Goal: Task Accomplishment & Management: Use online tool/utility

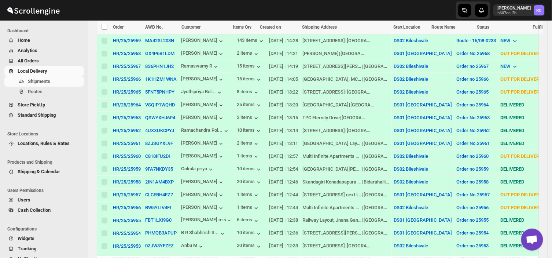
scroll to position [322, 0]
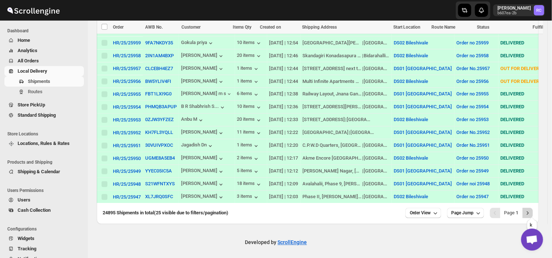
click at [531, 210] on icon "Next" at bounding box center [527, 212] width 7 height 7
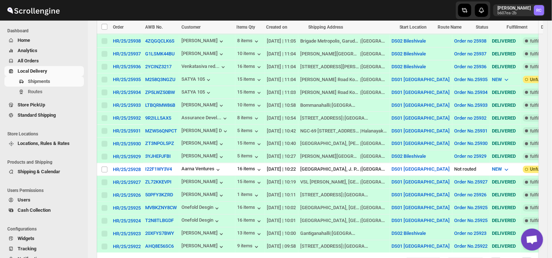
scroll to position [317, 0]
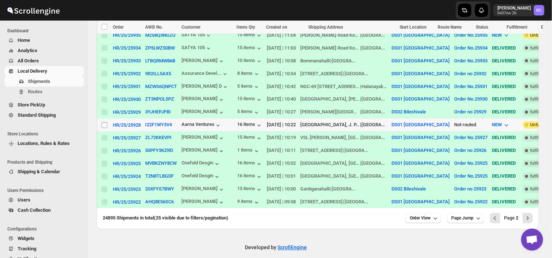
click at [106, 122] on input "Select shipment" at bounding box center [104, 125] width 6 height 6
checkbox input "true"
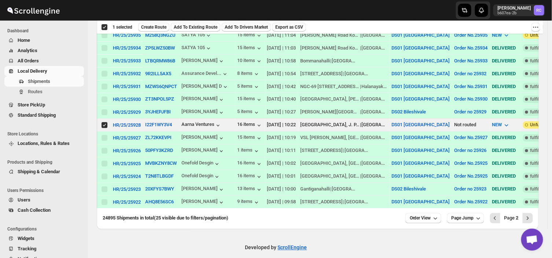
click at [155, 21] on div "Deselect shipment 1 selected Create Route Add To Existing Route Add To Drivers …" at bounding box center [320, 27] width 446 height 13
click at [153, 27] on span "Create Route" at bounding box center [153, 27] width 25 height 6
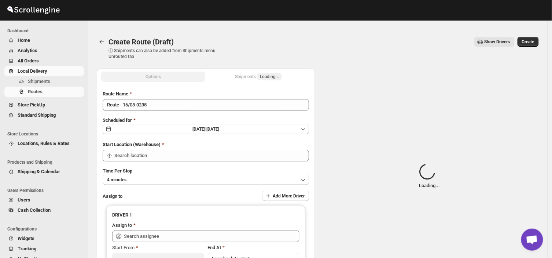
type input "DS01 [GEOGRAPHIC_DATA]"
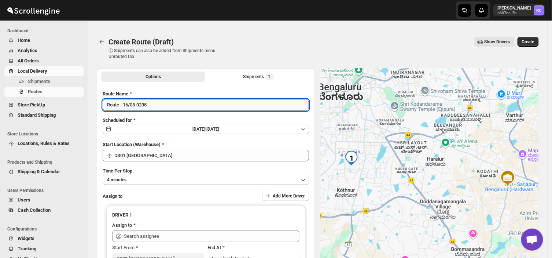
click at [151, 102] on input "Route - 16/08-0235" at bounding box center [206, 105] width 206 height 12
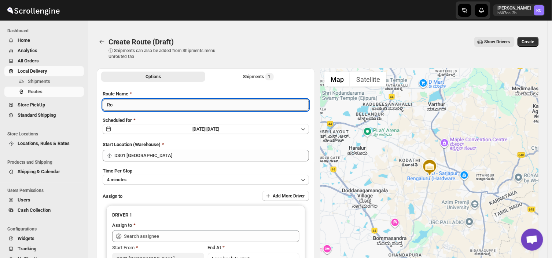
type input "R"
type input "Order no 25928"
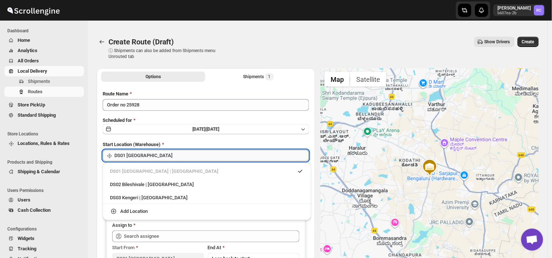
click at [152, 154] on input "DS01 [GEOGRAPHIC_DATA]" at bounding box center [211, 155] width 195 height 12
click at [117, 193] on div "DS03 Kengeri | [GEOGRAPHIC_DATA]" at bounding box center [206, 198] width 203 height 12
type input "DS03 Kengeri"
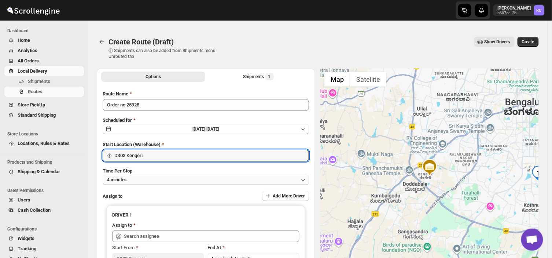
click at [153, 181] on button "4 minutes" at bounding box center [206, 179] width 206 height 10
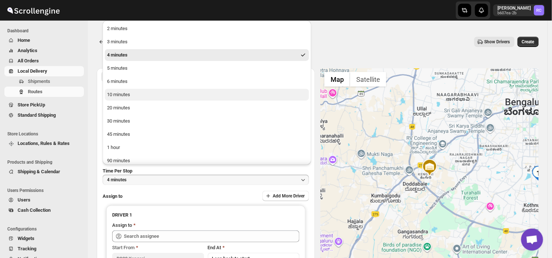
click at [129, 90] on button "10 minutes" at bounding box center [207, 95] width 204 height 12
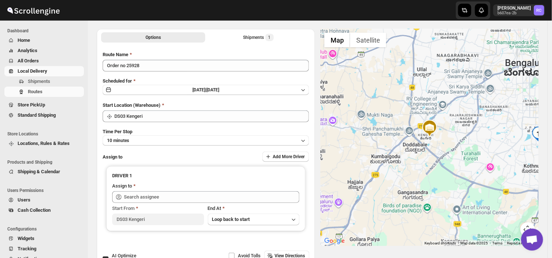
scroll to position [40, 0]
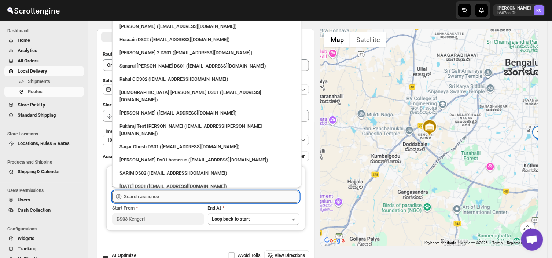
click at [174, 196] on input "text" at bounding box center [211, 196] width 175 height 12
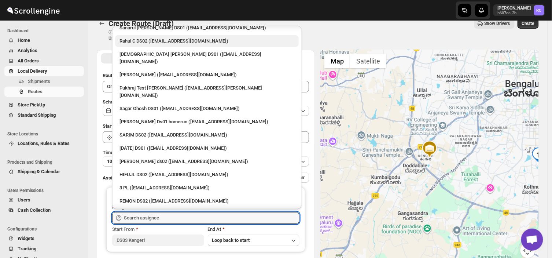
scroll to position [60, 0]
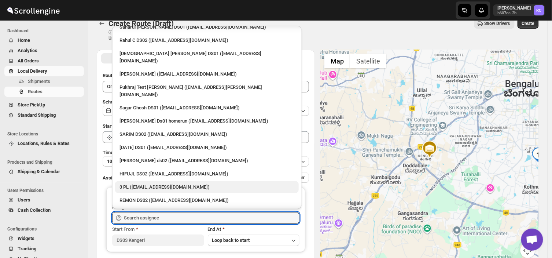
click at [140, 183] on div "3 PL ([EMAIL_ADDRESS][DOMAIN_NAME])" at bounding box center [206, 186] width 175 height 7
type input "3 PL ([EMAIL_ADDRESS][DOMAIN_NAME])"
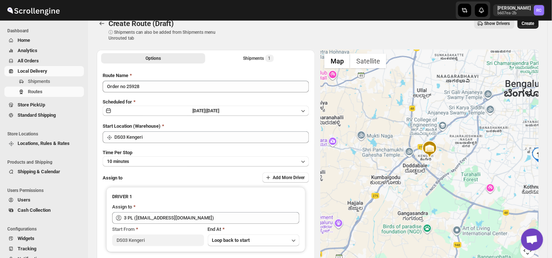
click at [532, 24] on span "Create" at bounding box center [528, 24] width 12 height 6
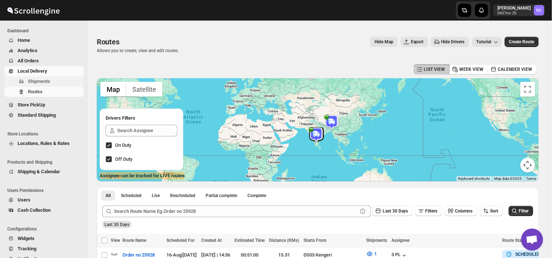
click at [45, 78] on span "Shipments" at bounding box center [39, 80] width 22 height 5
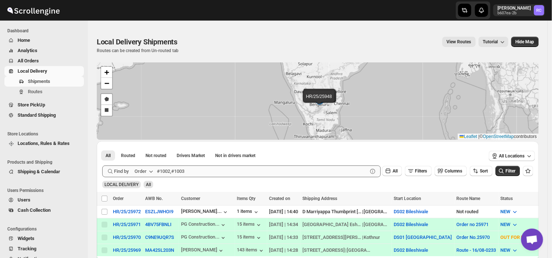
scroll to position [104, 0]
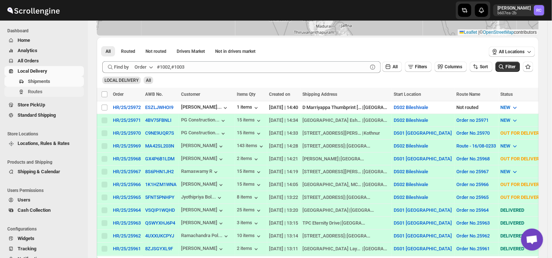
click at [41, 91] on span "Routes" at bounding box center [35, 91] width 15 height 5
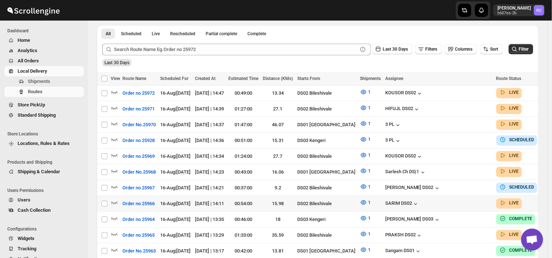
scroll to position [163, 0]
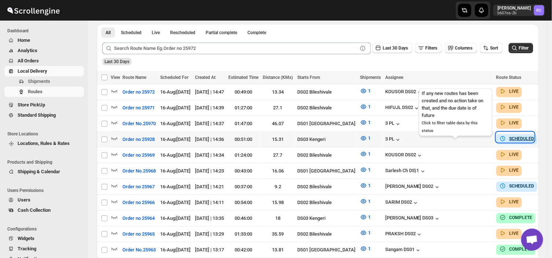
click at [509, 138] on b "SCHEDULED" at bounding box center [521, 138] width 25 height 5
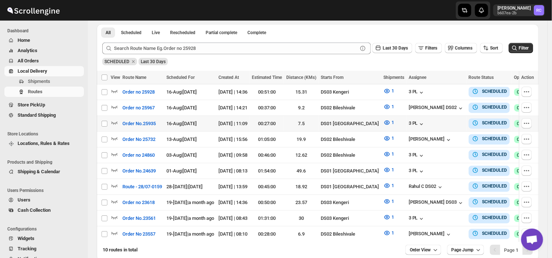
scroll to position [0, 0]
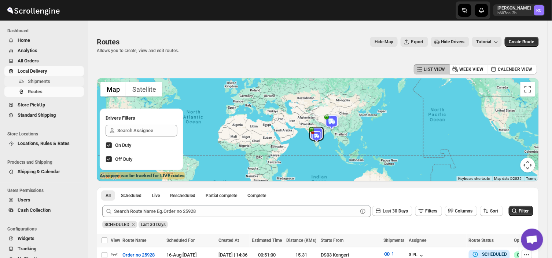
click at [41, 82] on span "Shipments" at bounding box center [39, 80] width 22 height 5
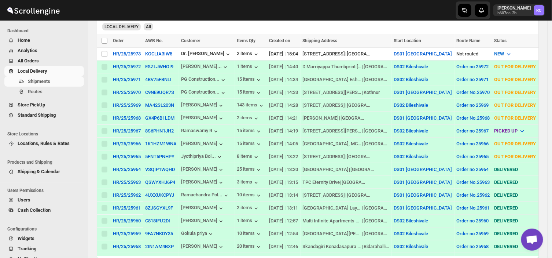
scroll to position [158, 0]
click at [53, 90] on span "Routes" at bounding box center [55, 91] width 55 height 7
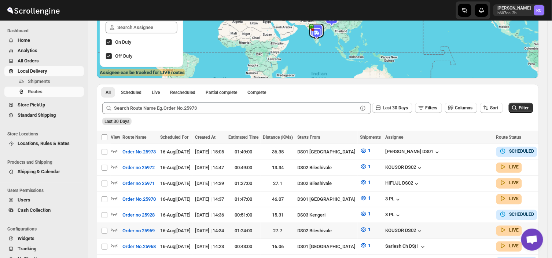
scroll to position [105, 0]
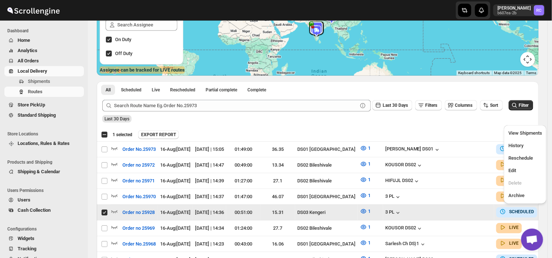
drag, startPoint x: 527, startPoint y: 211, endPoint x: 397, endPoint y: 212, distance: 130.4
click at [397, 212] on tr "Select route Order no 25928 16-Aug | [DATE] [DATE] | 14:36 00:51:00 15.31 DS03 …" at bounding box center [349, 212] width 505 height 16
checkbox input "false"
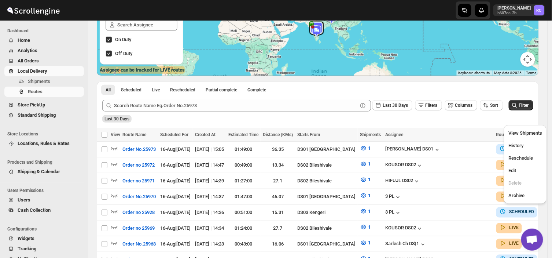
click at [406, 118] on div "Last 30 Days" at bounding box center [317, 116] width 432 height 12
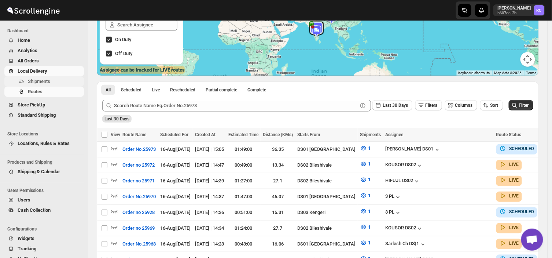
click at [43, 81] on span "Shipments" at bounding box center [39, 80] width 22 height 5
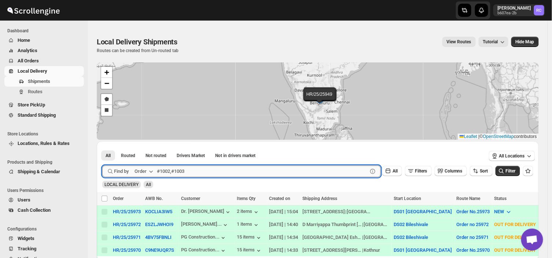
click at [189, 171] on input "text" at bounding box center [262, 171] width 211 height 12
click at [227, 173] on input "text" at bounding box center [262, 171] width 211 height 12
click at [193, 173] on input "text" at bounding box center [262, 171] width 211 height 12
click at [203, 171] on input "text" at bounding box center [262, 171] width 211 height 12
type input "2"
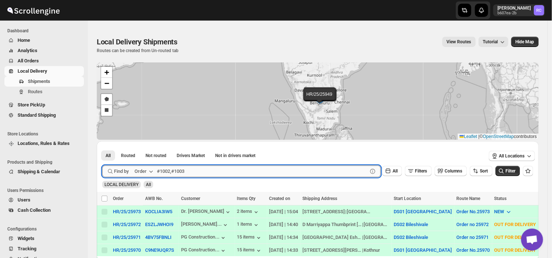
click at [188, 174] on input "text" at bounding box center [262, 171] width 211 height 12
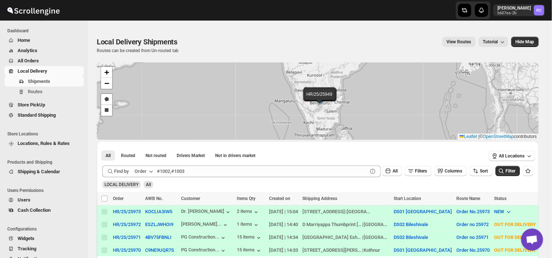
click at [70, 152] on ul "Store Locations Locations, Rules & Rates" at bounding box center [42, 140] width 84 height 28
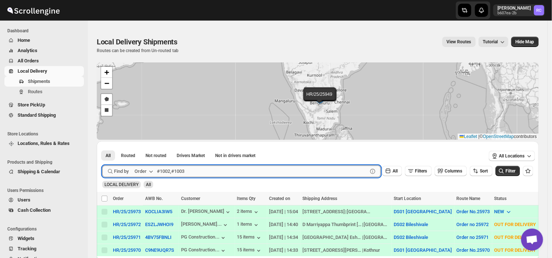
click at [185, 173] on input "text" at bounding box center [262, 171] width 211 height 12
click at [186, 169] on input "text" at bounding box center [262, 171] width 211 height 12
click at [185, 172] on input "text" at bounding box center [262, 171] width 211 height 12
click at [199, 165] on input "text" at bounding box center [262, 171] width 211 height 12
click at [185, 171] on input "text" at bounding box center [262, 171] width 211 height 12
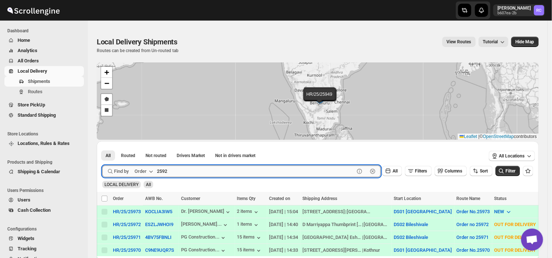
type input "25928"
click at [185, 171] on input "25928" at bounding box center [255, 171] width 197 height 12
click at [162, 173] on input "25928" at bounding box center [255, 171] width 197 height 12
click at [166, 173] on input "25928" at bounding box center [255, 171] width 197 height 12
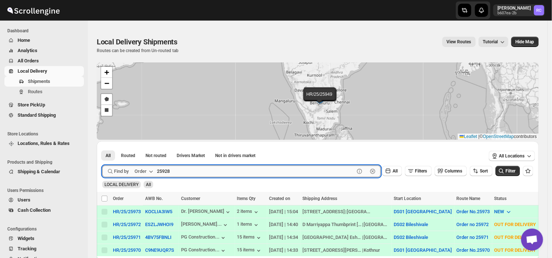
click at [166, 173] on input "25928" at bounding box center [255, 171] width 197 height 12
click button "Submit" at bounding box center [112, 145] width 21 height 8
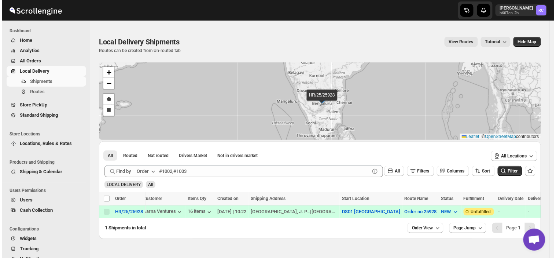
scroll to position [0, 36]
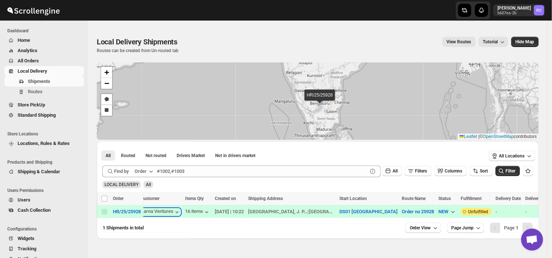
click at [169, 211] on div "Aarna Ventures" at bounding box center [160, 211] width 40 height 7
click at [136, 211] on div "HR/25/25928" at bounding box center [127, 210] width 28 height 5
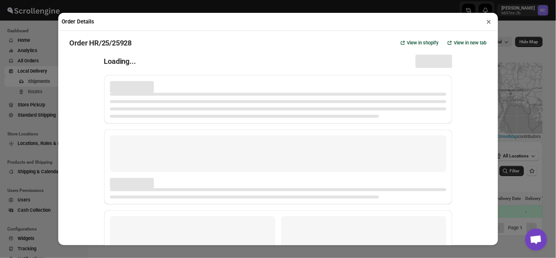
click at [136, 211] on div "Page loading" at bounding box center [278, 238] width 348 height 56
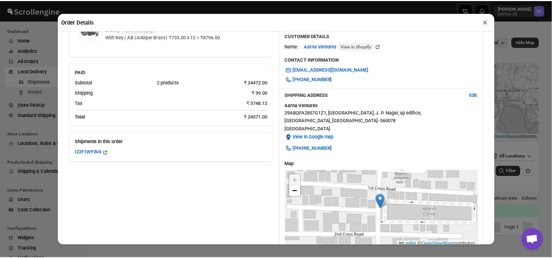
scroll to position [0, 0]
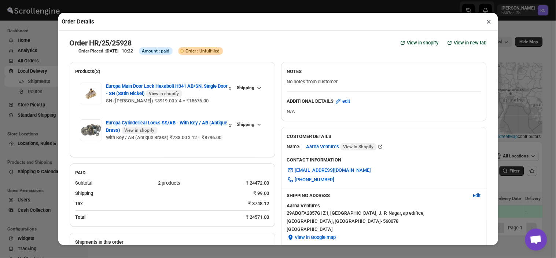
click at [489, 23] on button "×" at bounding box center [489, 21] width 11 height 10
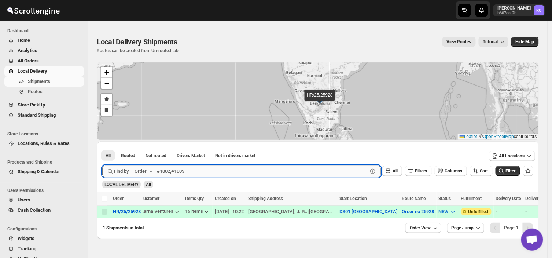
click at [187, 170] on input "text" at bounding box center [262, 171] width 211 height 12
click at [190, 170] on input "text" at bounding box center [262, 171] width 211 height 12
click at [166, 170] on input "25928" at bounding box center [255, 171] width 197 height 12
click at [163, 170] on input "25928" at bounding box center [255, 171] width 197 height 12
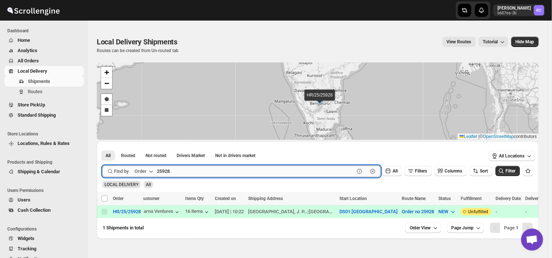
click at [163, 170] on input "25928" at bounding box center [255, 171] width 197 height 12
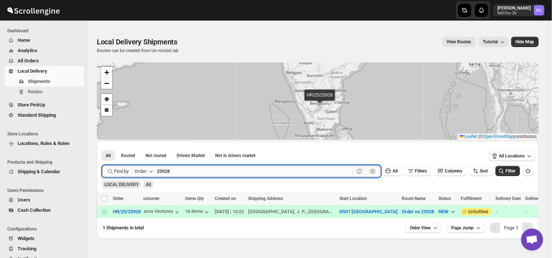
click at [163, 170] on input "25928" at bounding box center [255, 171] width 197 height 12
click at [174, 172] on input "25928" at bounding box center [255, 171] width 197 height 12
type input "2"
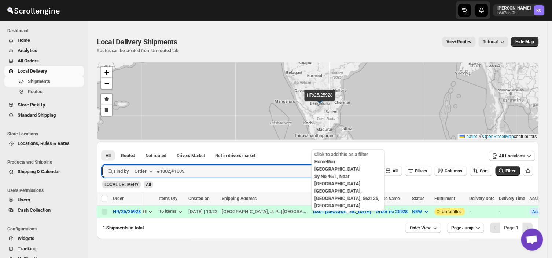
scroll to position [0, 62]
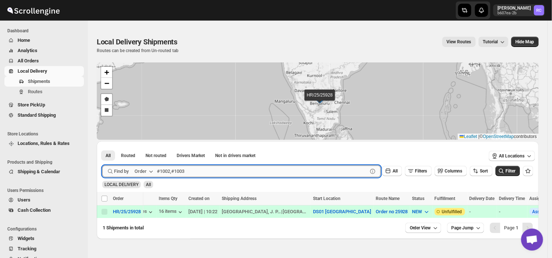
click at [187, 171] on input "text" at bounding box center [262, 171] width 211 height 12
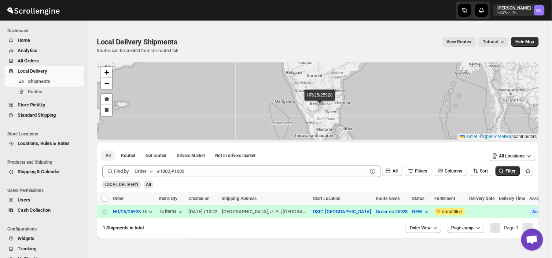
click at [107, 152] on span "All" at bounding box center [107, 155] width 5 height 6
click at [107, 154] on span "All" at bounding box center [107, 155] width 5 height 6
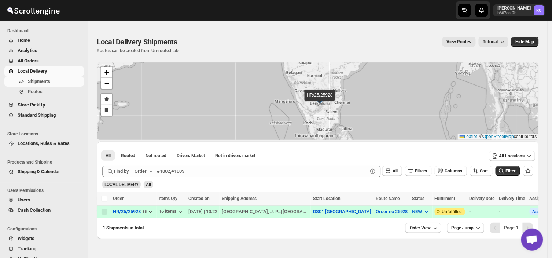
click at [147, 184] on span "All" at bounding box center [148, 184] width 5 height 5
click at [146, 185] on span "All" at bounding box center [148, 184] width 5 height 5
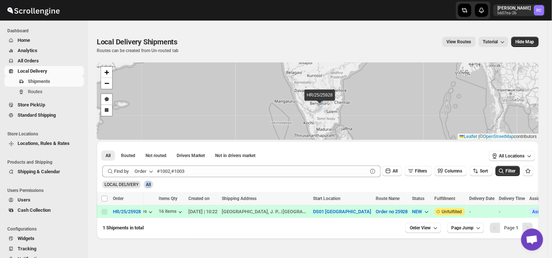
click at [146, 185] on span "All" at bounding box center [148, 184] width 5 height 5
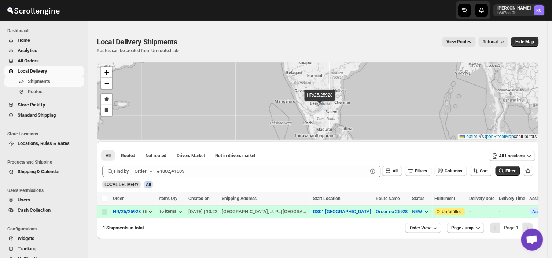
click at [146, 185] on span "All" at bounding box center [148, 184] width 5 height 5
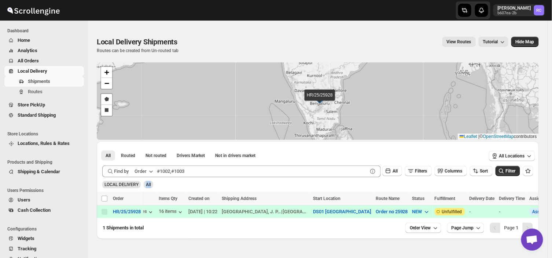
click at [146, 185] on span "All" at bounding box center [148, 184] width 5 height 5
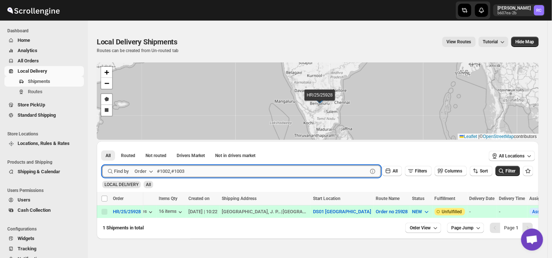
click at [186, 170] on input "text" at bounding box center [262, 171] width 211 height 12
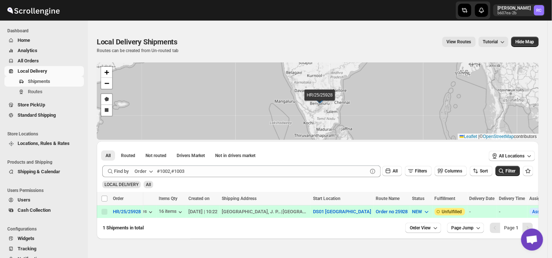
click at [147, 185] on span "All" at bounding box center [148, 184] width 5 height 5
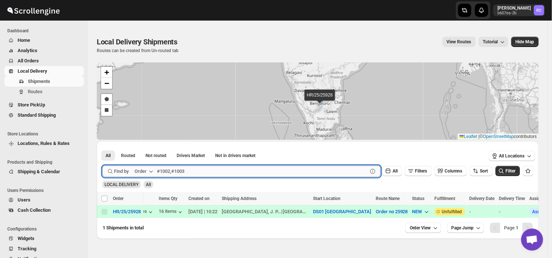
click at [188, 173] on input "text" at bounding box center [262, 171] width 211 height 12
click at [187, 173] on input "text" at bounding box center [262, 171] width 211 height 12
click at [188, 173] on input "text" at bounding box center [262, 171] width 211 height 12
click at [185, 170] on input "text" at bounding box center [262, 171] width 211 height 12
click at [163, 170] on input "25928" at bounding box center [255, 171] width 197 height 12
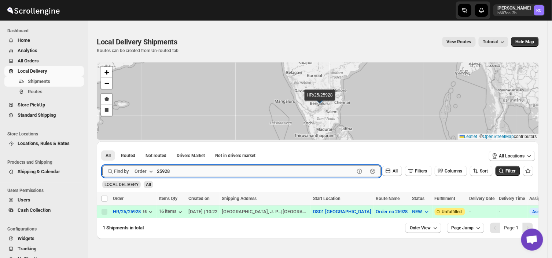
click at [163, 170] on input "25928" at bounding box center [255, 171] width 197 height 12
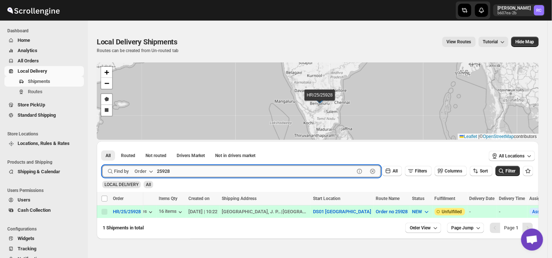
click at [163, 170] on input "25928" at bounding box center [255, 171] width 197 height 12
click at [177, 172] on input "25928" at bounding box center [255, 171] width 197 height 12
type input "2"
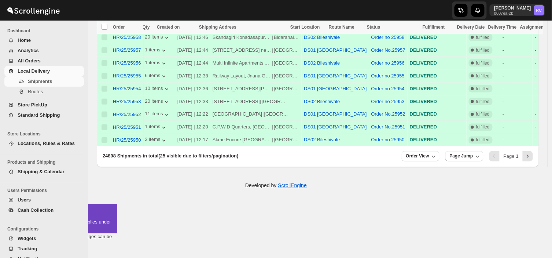
scroll to position [322, 0]
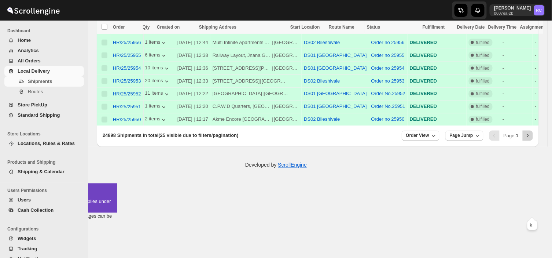
click at [531, 139] on icon "Next" at bounding box center [527, 135] width 7 height 7
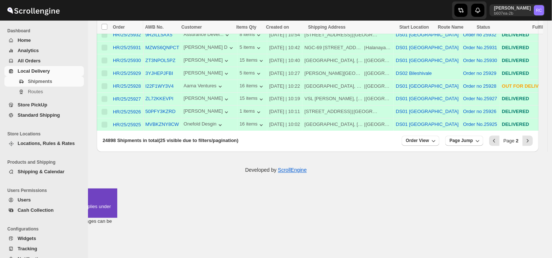
scroll to position [0, 0]
